Goal: Use online tool/utility: Utilize a website feature to perform a specific function

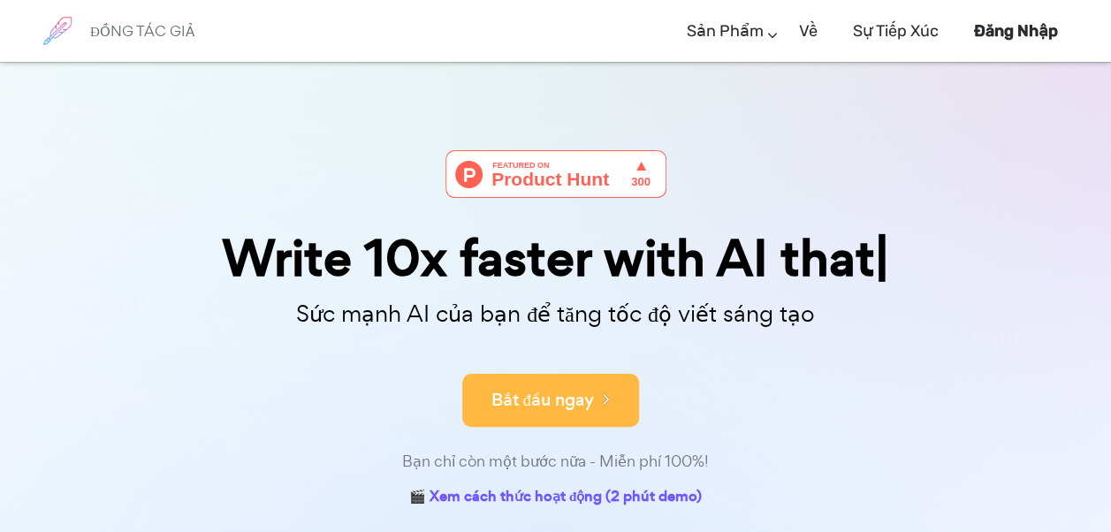
click at [500, 407] on font "Bắt đầu ngay" at bounding box center [542, 400] width 103 height 24
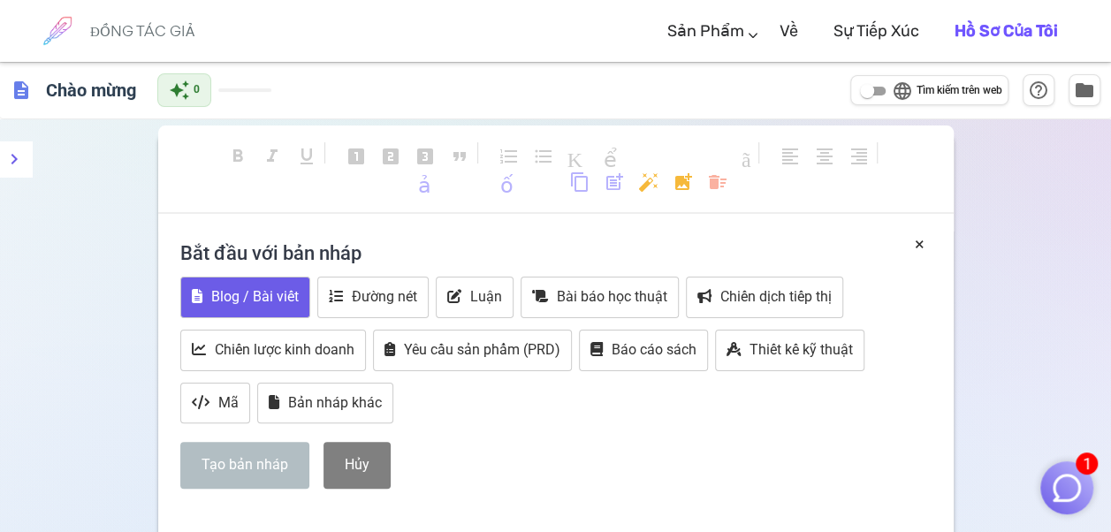
click at [253, 303] on font "Blog / Bài viết" at bounding box center [254, 296] width 87 height 17
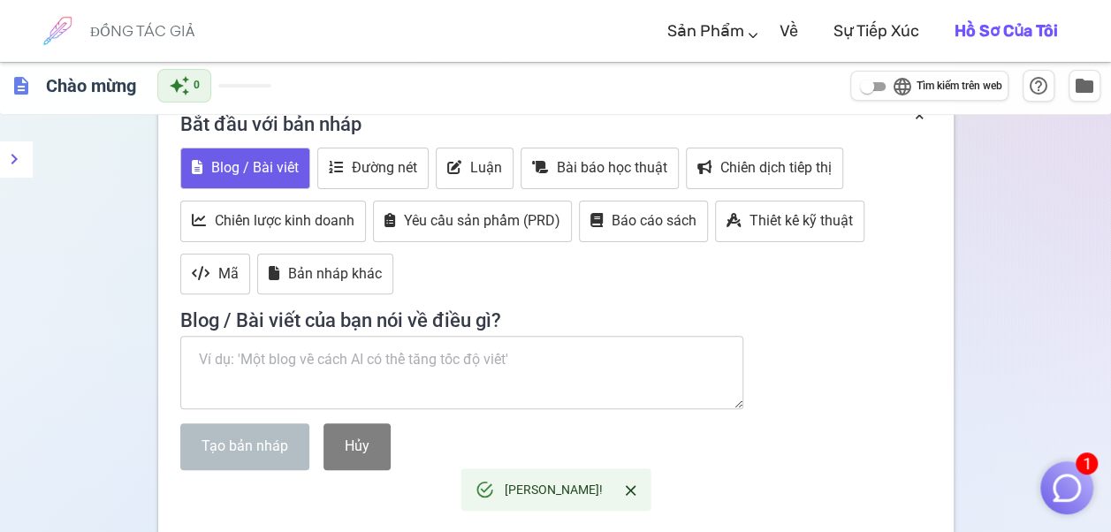
scroll to position [147, 0]
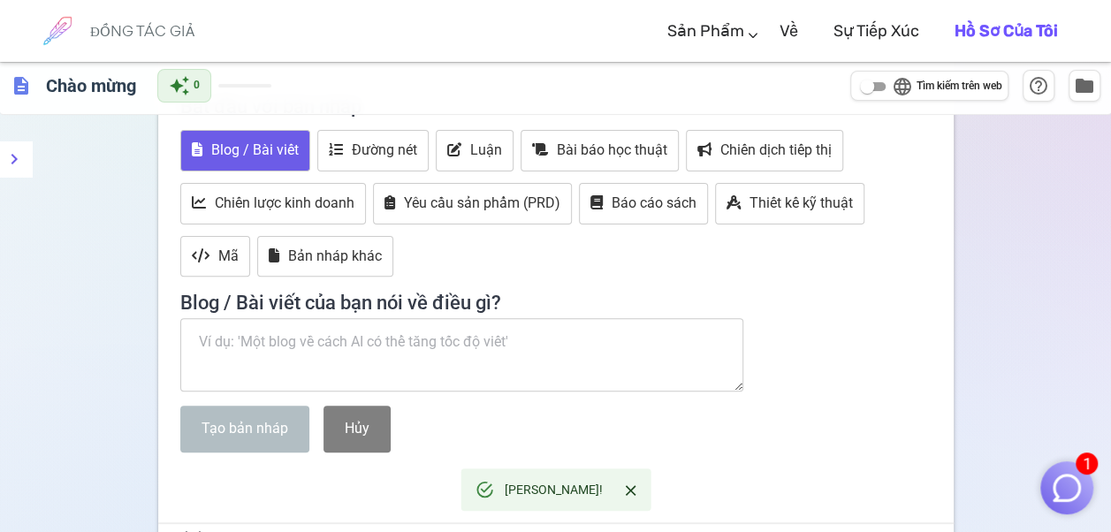
click at [302, 354] on textarea at bounding box center [462, 355] width 564 height 74
paste textarea "Giúp tôi làm bài luận của môn kiểm toán tài chính với chủ đề Thiết kế và thực h…"
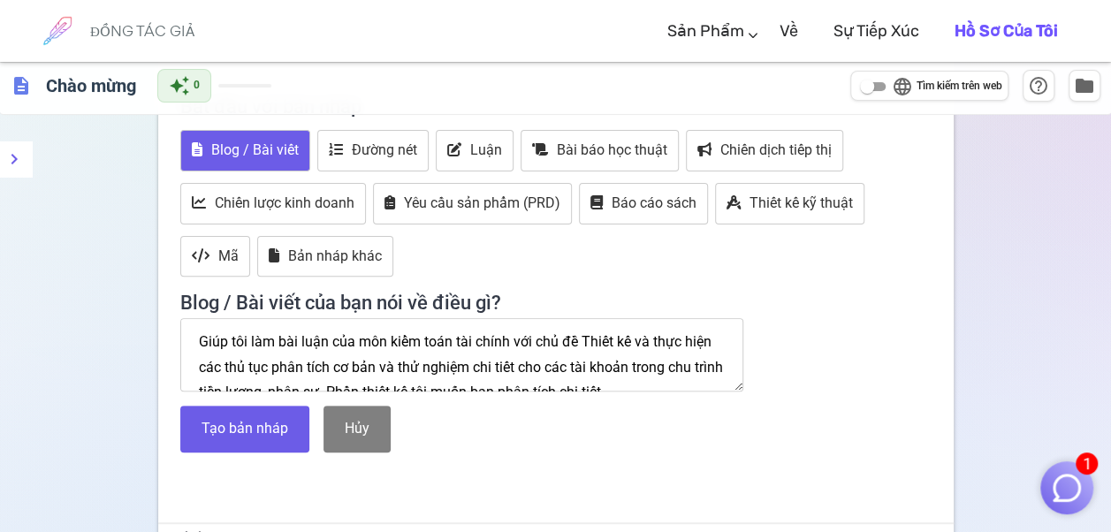
scroll to position [11, 0]
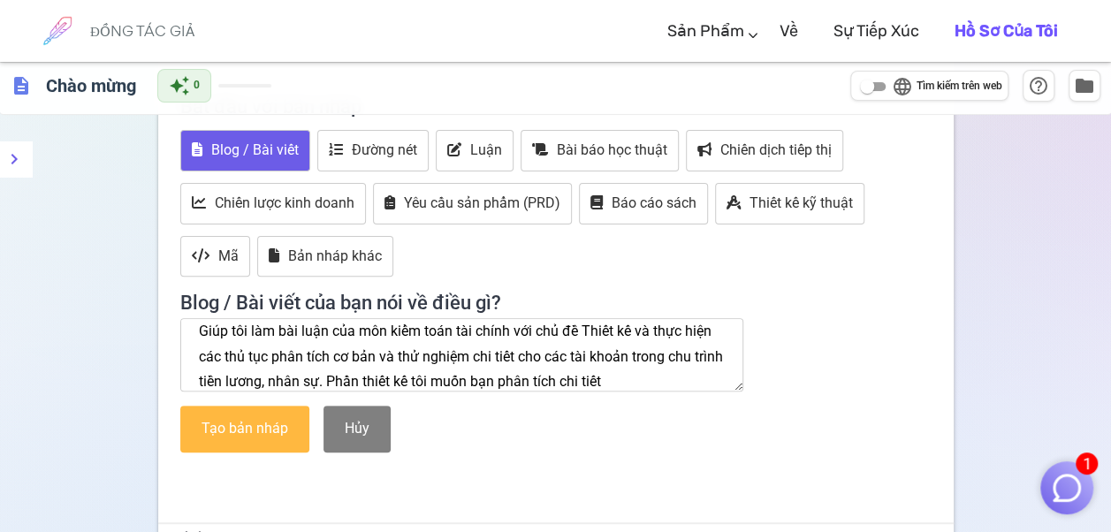
type textarea "Giúp tôi làm bài luận của môn kiểm toán tài chính với chủ đề Thiết kế và thực h…"
click at [264, 413] on button "Tạo bản nháp" at bounding box center [244, 429] width 129 height 47
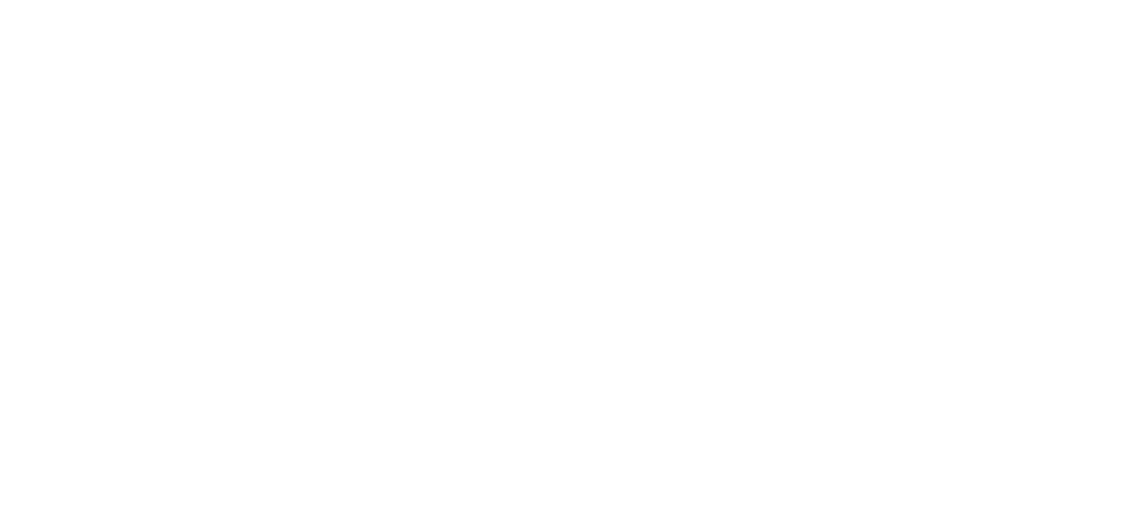
scroll to position [0, 0]
